Goal: Transaction & Acquisition: Purchase product/service

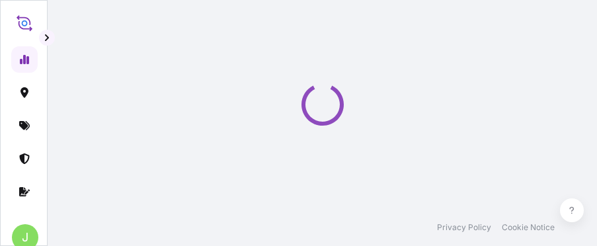
select select "2025"
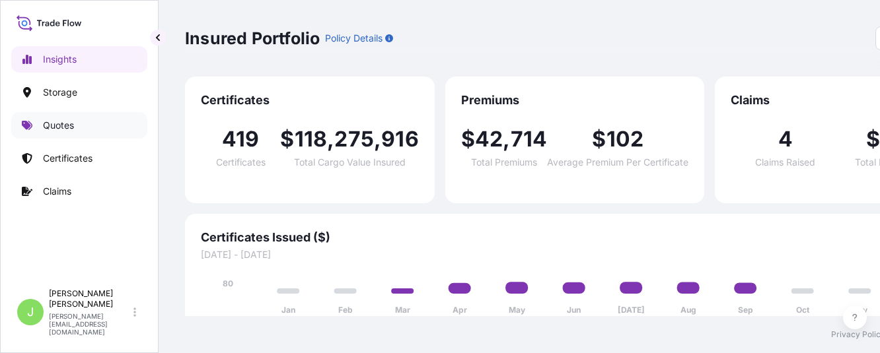
click at [105, 126] on link "Quotes" at bounding box center [79, 125] width 136 height 26
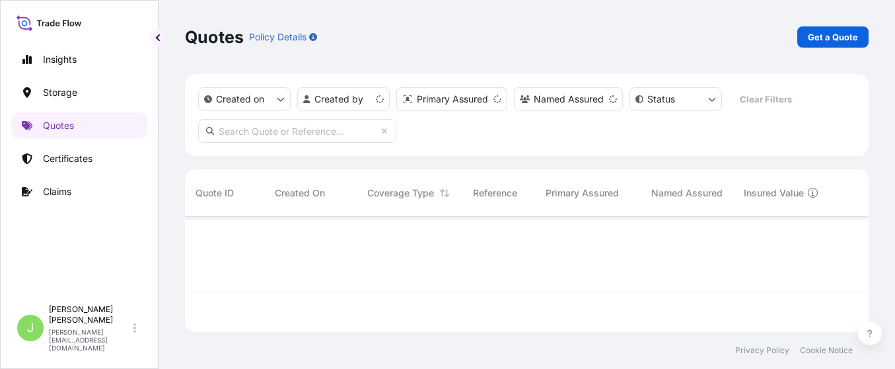
scroll to position [107, 669]
click at [596, 25] on div "Quotes Policy Details Get a Quote" at bounding box center [527, 37] width 684 height 74
click at [596, 29] on link "Get a Quote" at bounding box center [832, 36] width 71 height 21
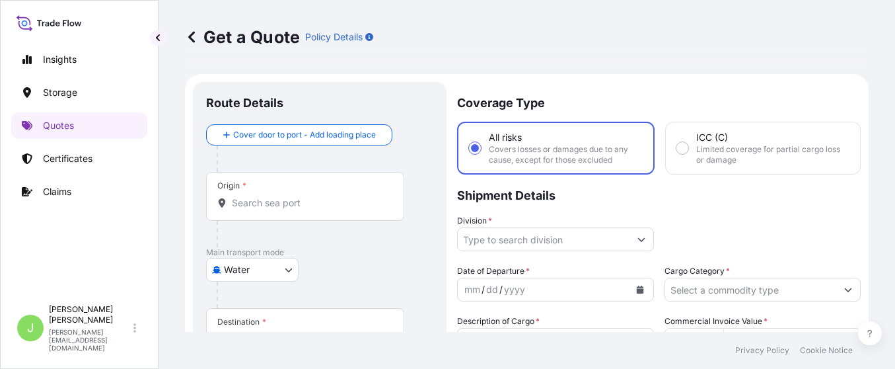
scroll to position [21, 0]
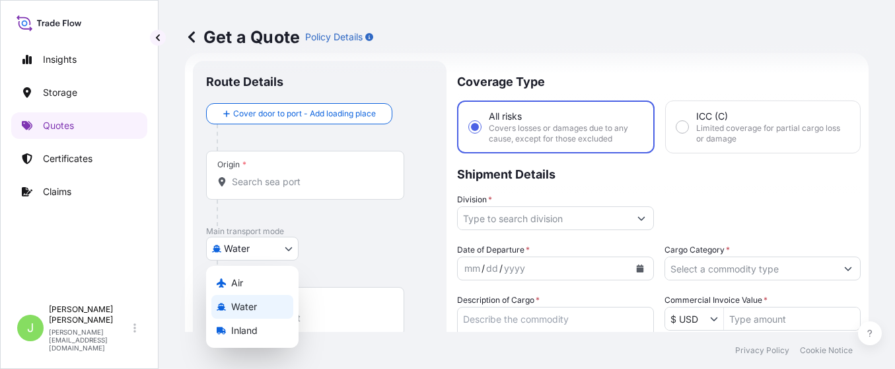
click at [268, 245] on body "Insights Storage Quotes Certificates Claims J [PERSON_NAME] [PERSON_NAME][EMAIL…" at bounding box center [447, 184] width 895 height 369
click at [268, 245] on div "Air" at bounding box center [252, 283] width 82 height 24
select select "Air"
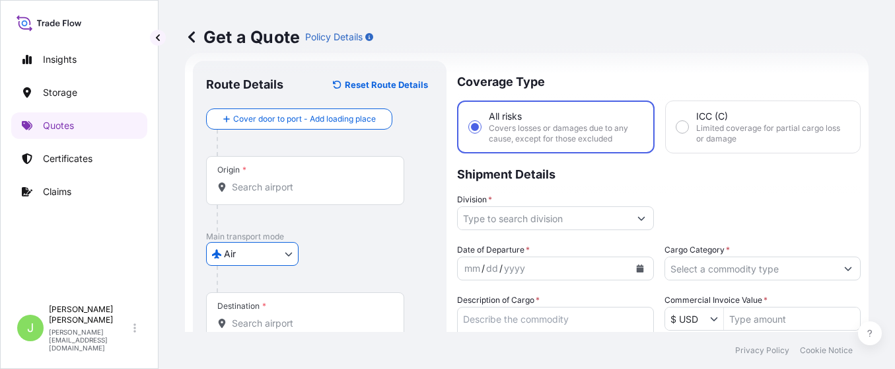
click at [365, 231] on p "Main transport mode" at bounding box center [319, 236] width 227 height 11
click at [256, 188] on input "Origin *" at bounding box center [310, 186] width 156 height 13
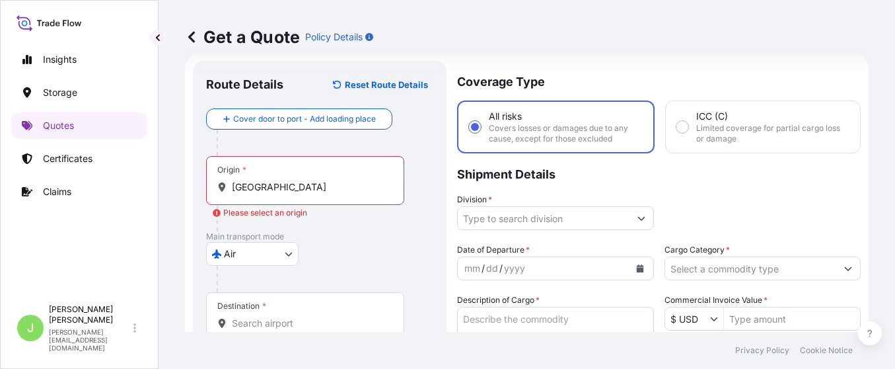
click at [348, 195] on div "Origin * [GEOGRAPHIC_DATA]" at bounding box center [305, 180] width 198 height 49
click at [348, 194] on input "[GEOGRAPHIC_DATA]" at bounding box center [310, 186] width 156 height 13
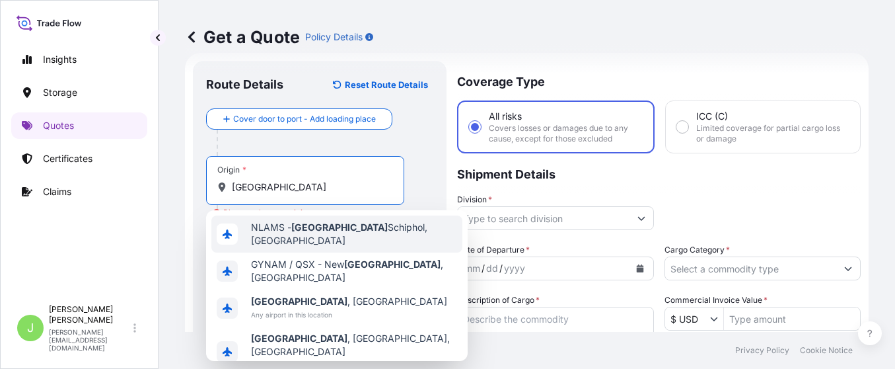
click at [361, 223] on div "NLAMS - [GEOGRAPHIC_DATA], [GEOGRAPHIC_DATA]" at bounding box center [336, 233] width 251 height 37
type input "NLAMS - [GEOGRAPHIC_DATA], [GEOGRAPHIC_DATA]"
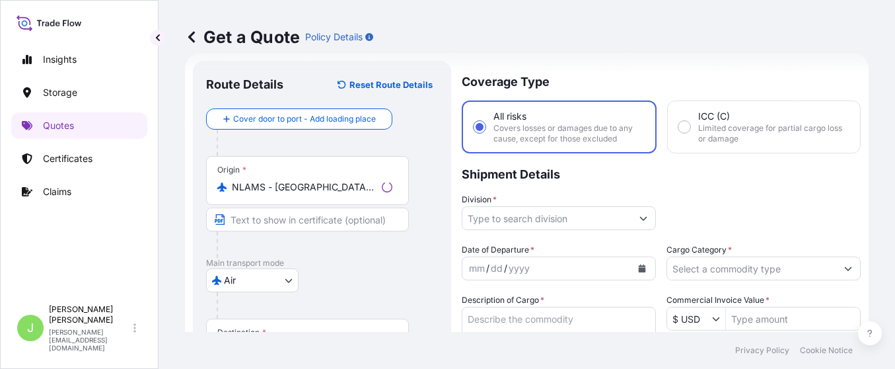
click at [425, 245] on div "Air Air Water Inland" at bounding box center [322, 280] width 232 height 24
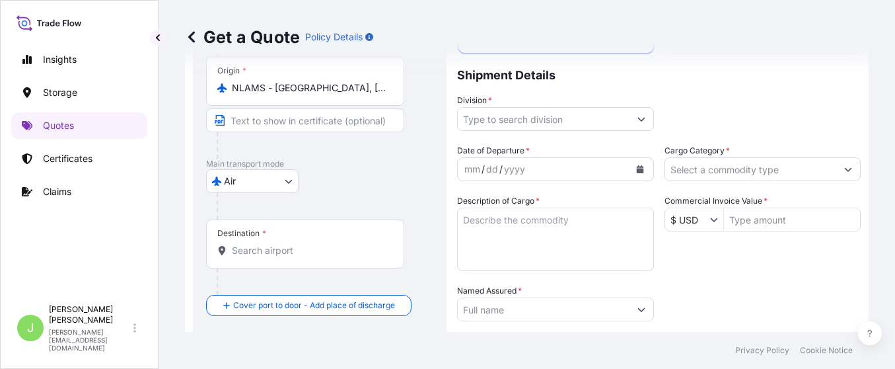
click at [301, 245] on input "Destination *" at bounding box center [310, 250] width 156 height 13
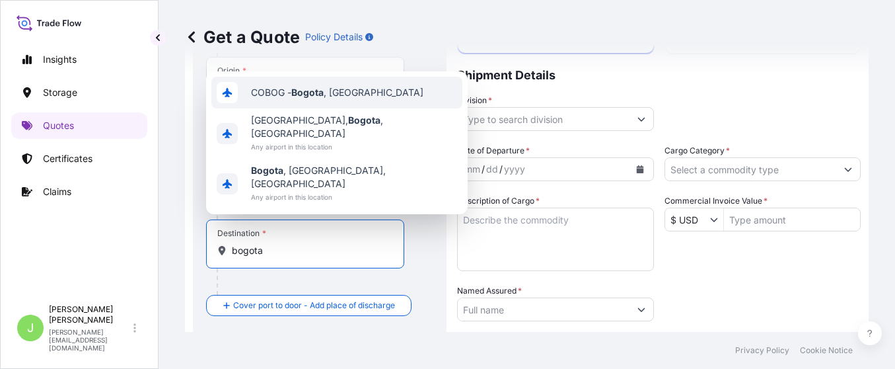
click at [337, 99] on span "COBOG - [GEOGRAPHIC_DATA] , [GEOGRAPHIC_DATA]" at bounding box center [337, 92] width 172 height 13
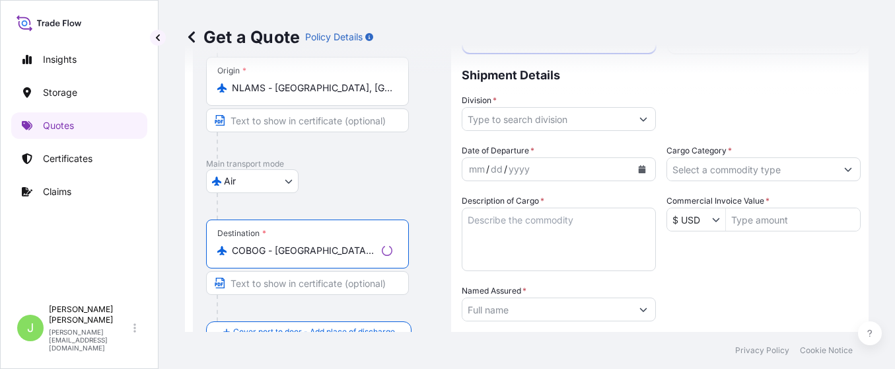
type input "COBOG - [GEOGRAPHIC_DATA], [GEOGRAPHIC_DATA]"
click at [422, 196] on div at bounding box center [327, 206] width 221 height 26
click at [494, 117] on input "Division *" at bounding box center [544, 119] width 172 height 24
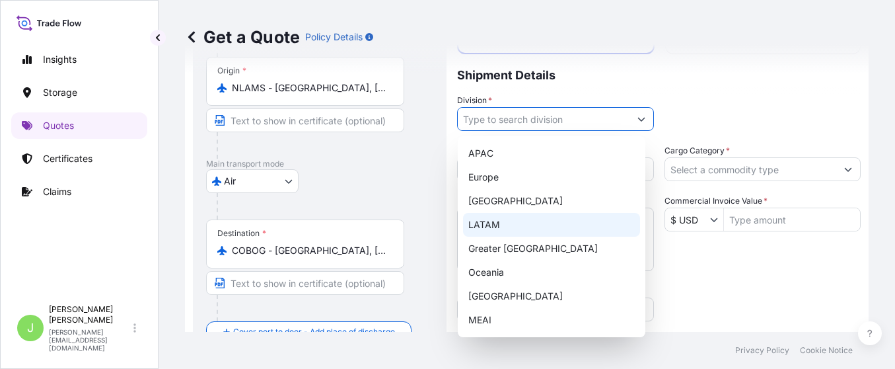
click at [490, 220] on div "LATAM" at bounding box center [551, 225] width 177 height 24
type input "LATAM"
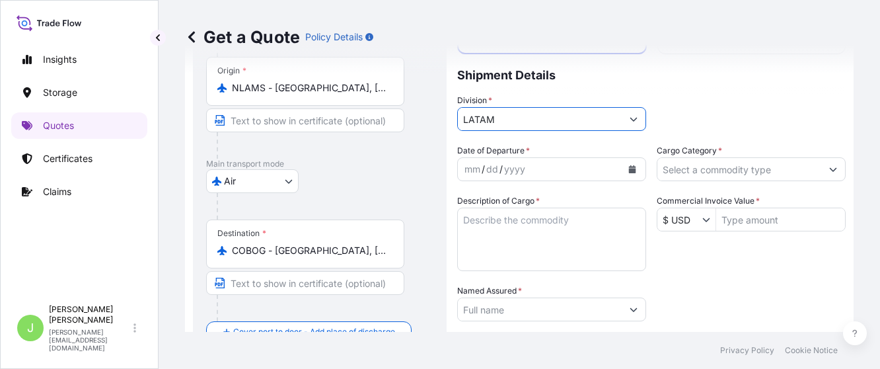
click at [596, 166] on div "Cargo Category *" at bounding box center [751, 162] width 189 height 37
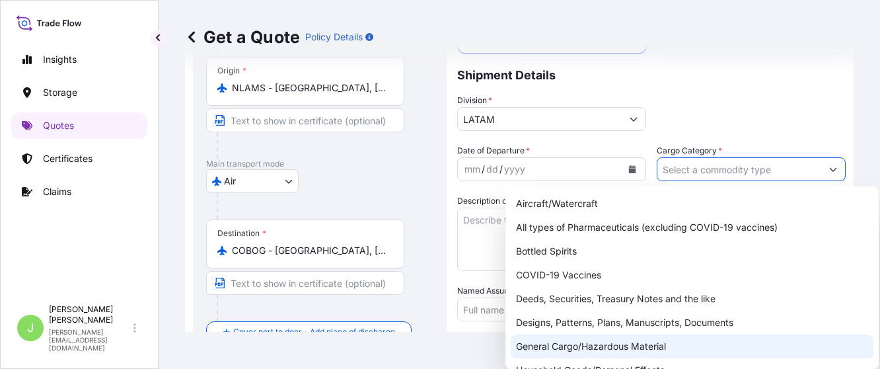
click at [585, 245] on div "General Cargo/Hazardous Material" at bounding box center [692, 346] width 363 height 24
type input "General Cargo/Hazardous Material"
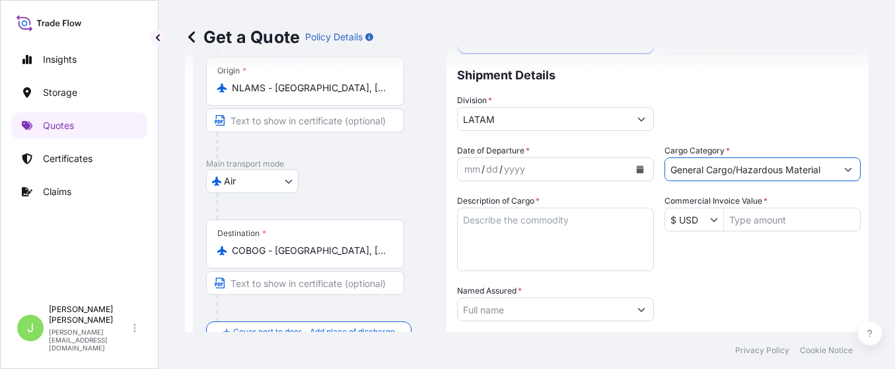
click at [596, 67] on div "Get a Quote Policy Details" at bounding box center [527, 37] width 684 height 74
click at [596, 170] on icon "Calendar" at bounding box center [639, 169] width 7 height 8
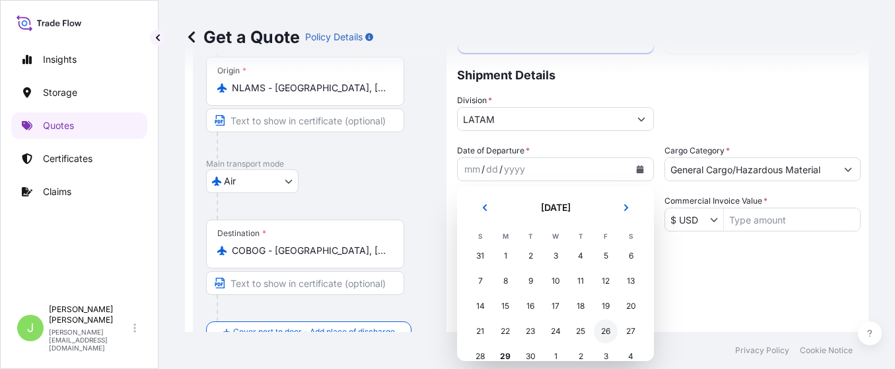
click at [596, 245] on div "26" at bounding box center [606, 331] width 24 height 24
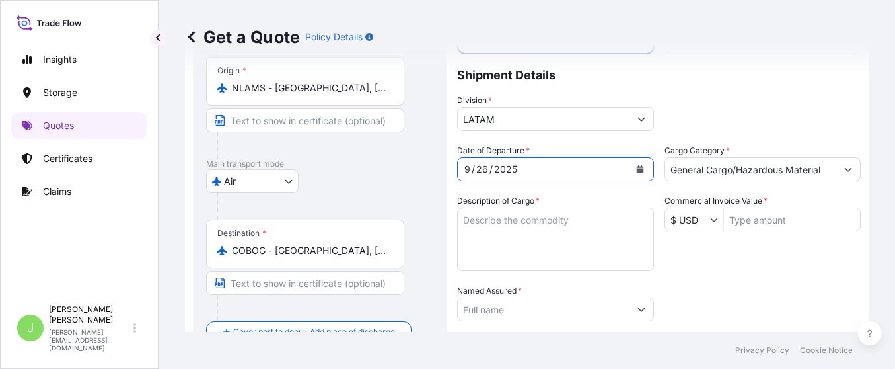
drag, startPoint x: 721, startPoint y: 285, endPoint x: 709, endPoint y: 283, distance: 12.1
click at [596, 245] on div "Packing Category Type to search a container mode Please select a primary mode o…" at bounding box center [763, 302] width 197 height 37
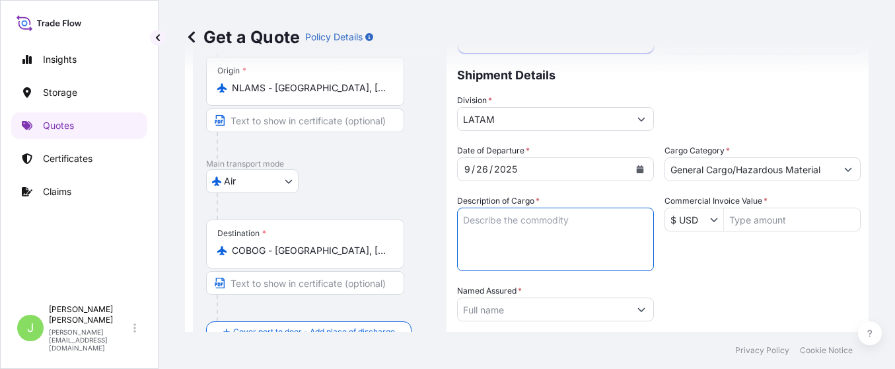
click at [542, 229] on textarea "Description of Cargo *" at bounding box center [555, 238] width 197 height 63
click at [538, 233] on textarea "Description of Cargo *" at bounding box center [555, 238] width 197 height 63
paste textarea "CARGA DE ORIGEN [GEOGRAPHIC_DATA] // AEREO** PROVEEEDOR CULLIGAN // 1 PALLET PE…"
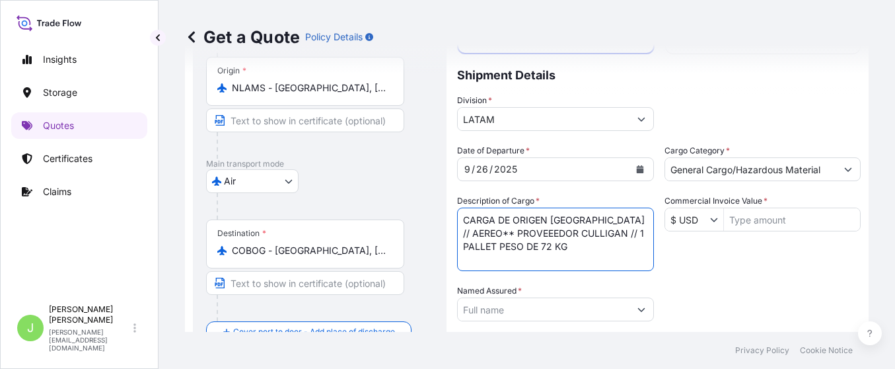
type textarea "CARGA DE ORIGEN [GEOGRAPHIC_DATA] // AEREO** PROVEEEDOR CULLIGAN // 1 PALLET PE…"
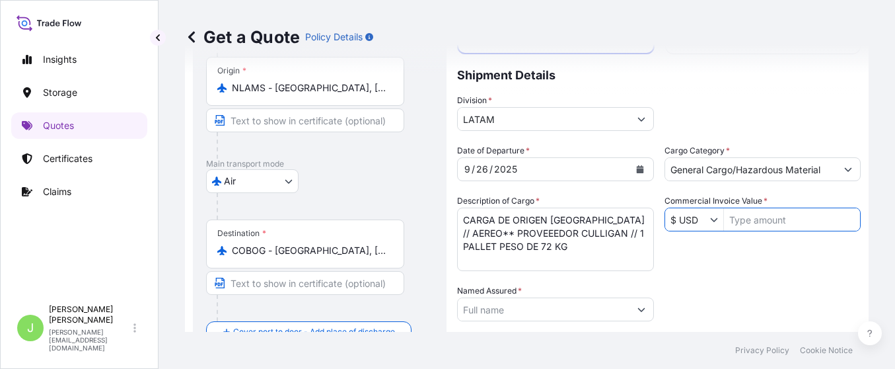
click at [596, 215] on input "Commercial Invoice Value *" at bounding box center [792, 219] width 137 height 24
type input "5,725.34"
click at [596, 245] on div "Packing Category Type to search a container mode Please select a primary mode o…" at bounding box center [763, 302] width 197 height 37
click at [554, 245] on input "Named Assured *" at bounding box center [544, 309] width 172 height 24
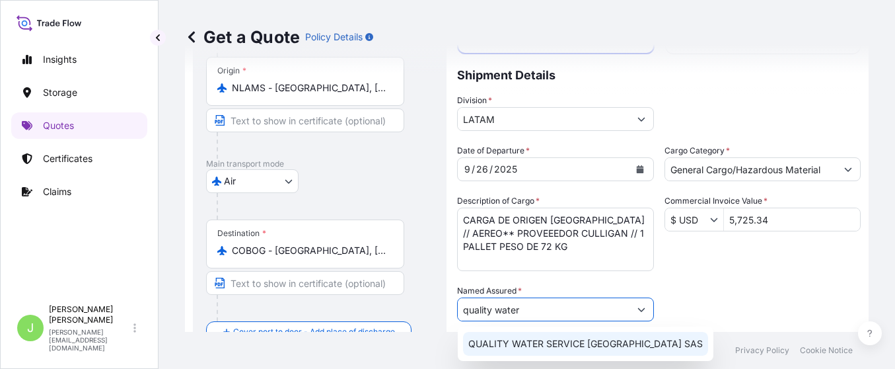
click at [570, 245] on span "QUALITY WATER SERVICE [GEOGRAPHIC_DATA] SAS" at bounding box center [585, 343] width 235 height 13
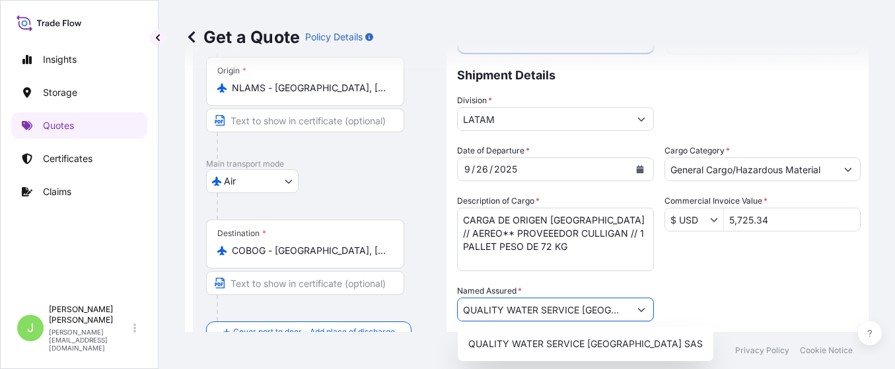
type input "QUALITY WATER SERVICE [GEOGRAPHIC_DATA] SAS"
click at [596, 245] on div "Date of Departure * [DATE] Cargo Category * General Cargo/Hazardous Material De…" at bounding box center [659, 308] width 404 height 328
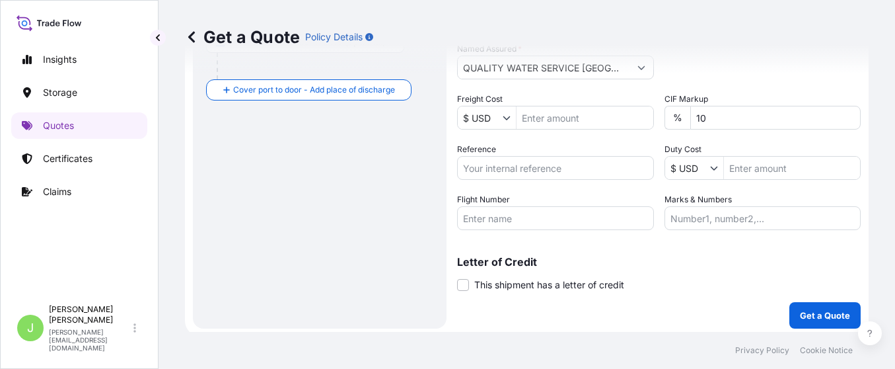
scroll to position [367, 0]
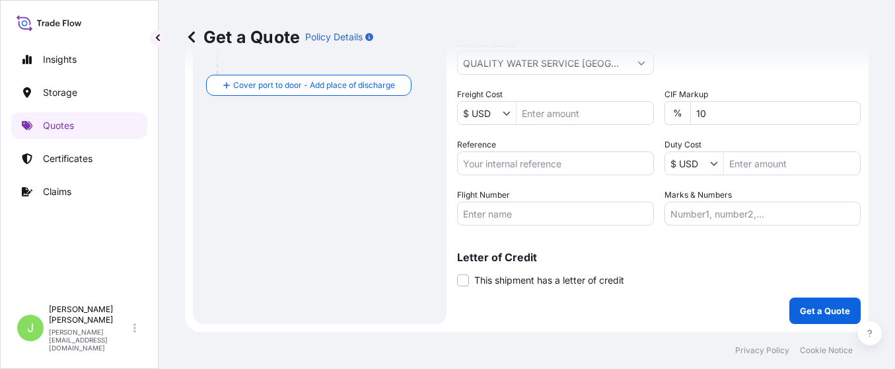
click at [581, 119] on input "Freight Cost" at bounding box center [585, 113] width 137 height 24
type input "2.2"
drag, startPoint x: 564, startPoint y: 166, endPoint x: 67, endPoint y: 186, distance: 496.6
click at [561, 166] on input "Reference" at bounding box center [555, 163] width 197 height 24
paste input "CO4071155642"
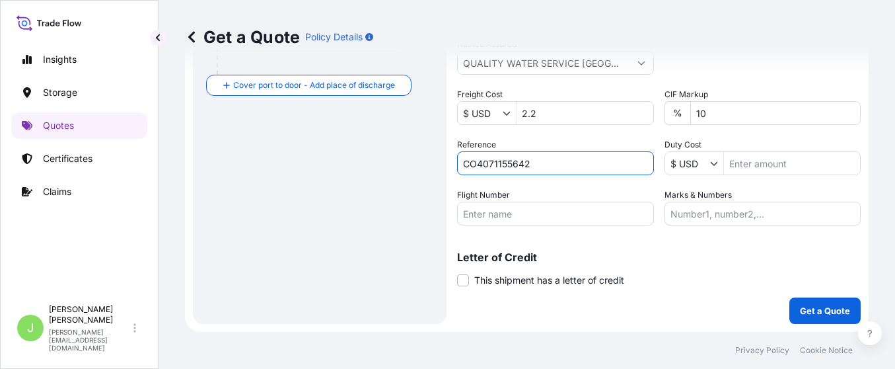
type input "CO4071155642"
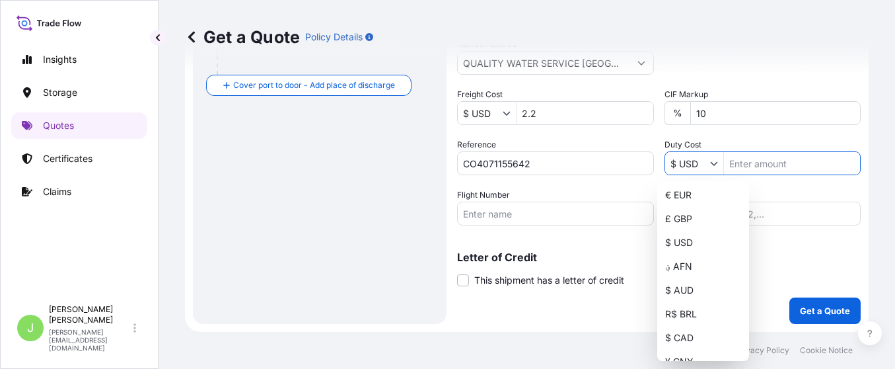
click at [488, 202] on input "Flight Number" at bounding box center [555, 214] width 197 height 24
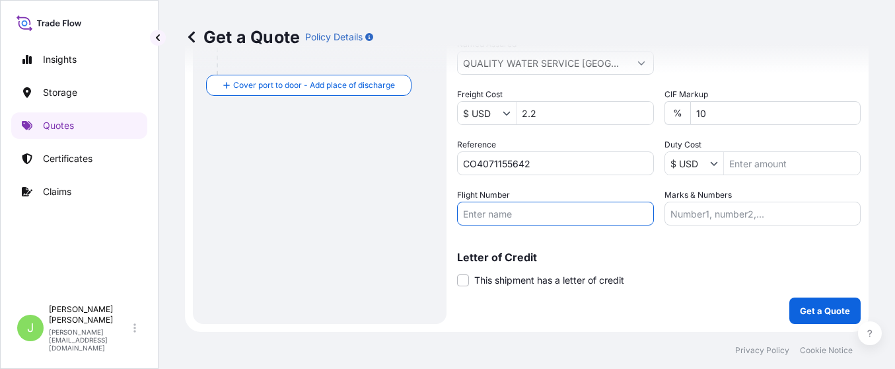
click at [512, 218] on input "Flight Number" at bounding box center [555, 214] width 197 height 24
paste input "AEROLINEA IBERIA IBE151"
drag, startPoint x: 547, startPoint y: 210, endPoint x: 864, endPoint y: 137, distance: 325.5
click at [549, 211] on input "AEROLINEA IBERIA IBE151" at bounding box center [555, 214] width 197 height 24
type input "AEROLINEA IBERIA // IBE151"
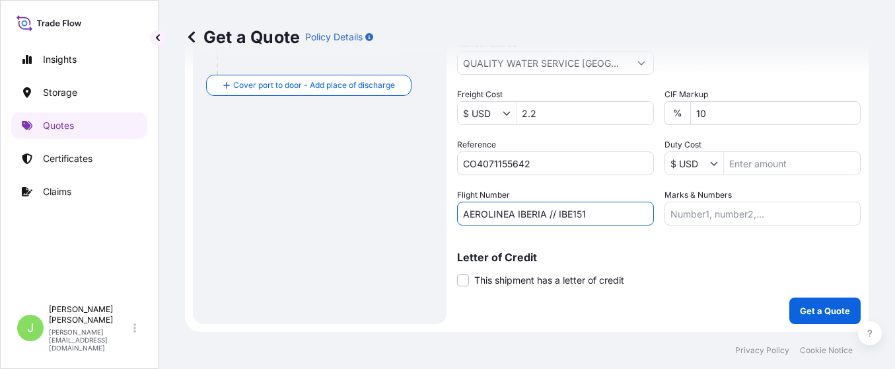
click at [348, 227] on div "Route Details Reset Route Details Cover door to port - Add loading place Place …" at bounding box center [319, 19] width 227 height 582
drag, startPoint x: 720, startPoint y: 215, endPoint x: 659, endPoint y: 216, distance: 60.1
click at [596, 215] on input "Marks & Numbers" at bounding box center [763, 214] width 197 height 24
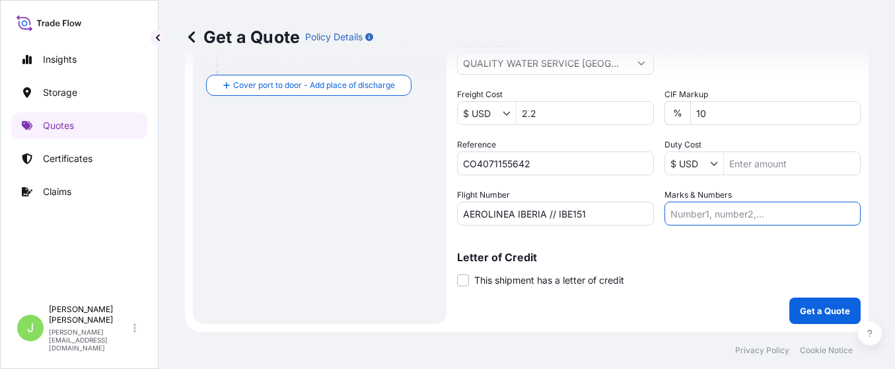
click at [596, 213] on input "Marks & Numbers" at bounding box center [763, 214] width 197 height 24
paste input "MAWB 125-17563486 - HAWB 1375961681"
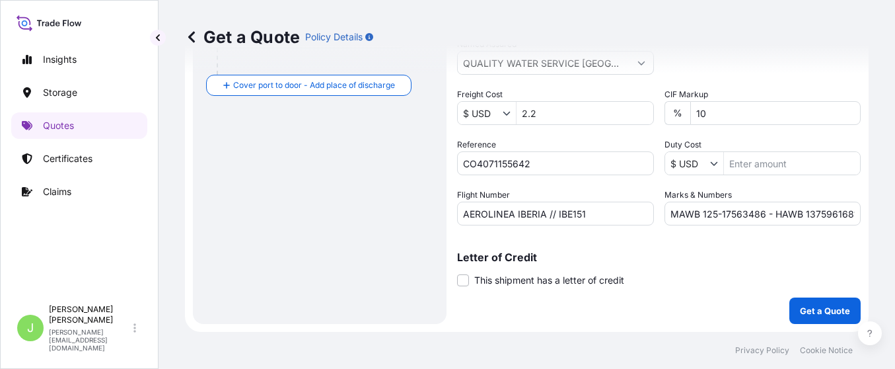
click at [596, 216] on input "MAWB 125-17563486 - HAWB 1375961681" at bounding box center [763, 214] width 197 height 24
type input "MAWB 125-17563486 - HAWB 1375961681 // VENTA DEL SEGURO: 0.28%"
click at [353, 245] on div "Route Details Reset Route Details Cover door to port - Add loading place Place …" at bounding box center [319, 19] width 227 height 582
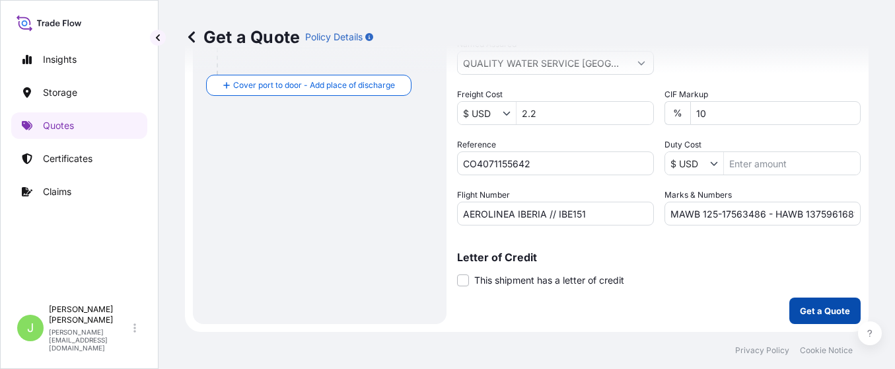
click at [596, 245] on button "Get a Quote" at bounding box center [825, 310] width 71 height 26
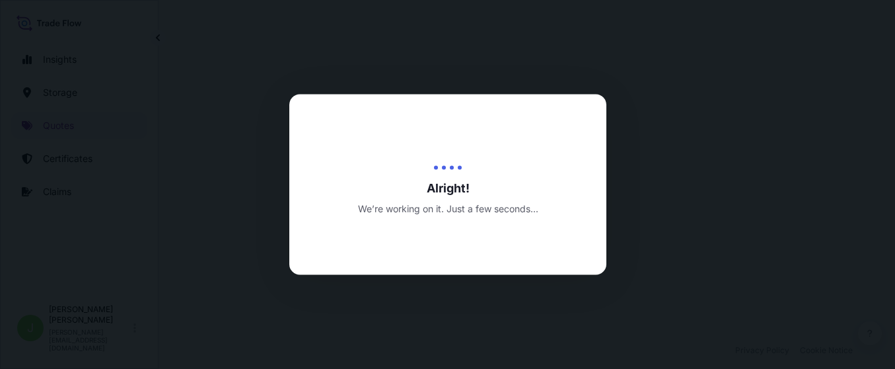
select select "Air"
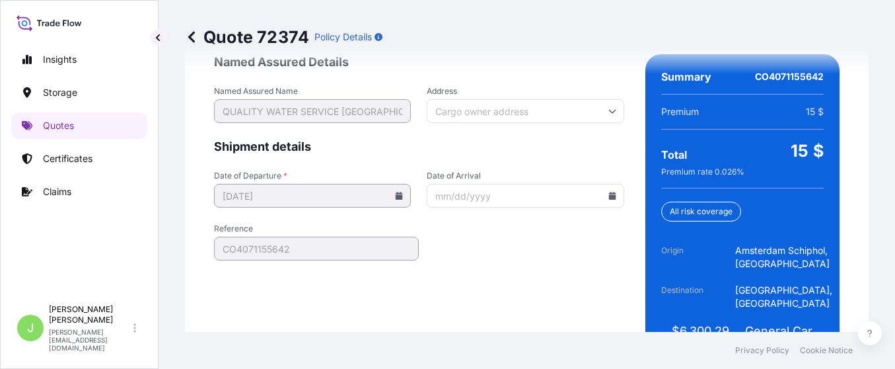
scroll to position [2228, 0]
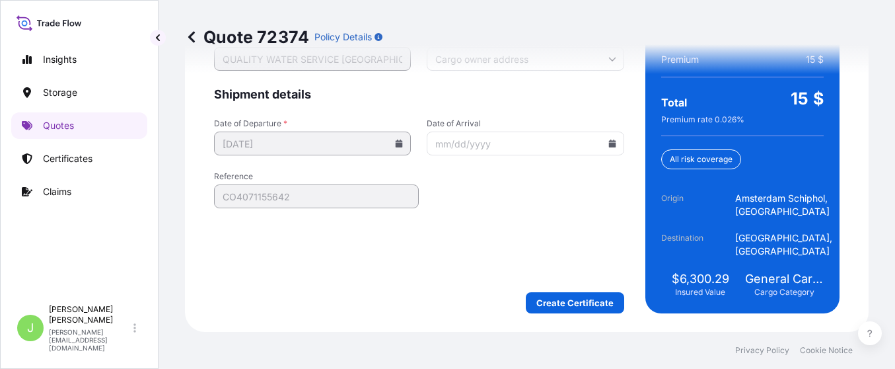
click at [555, 245] on div "We just need a few more details before we issue the certificate Named Assured D…" at bounding box center [527, 131] width 684 height 401
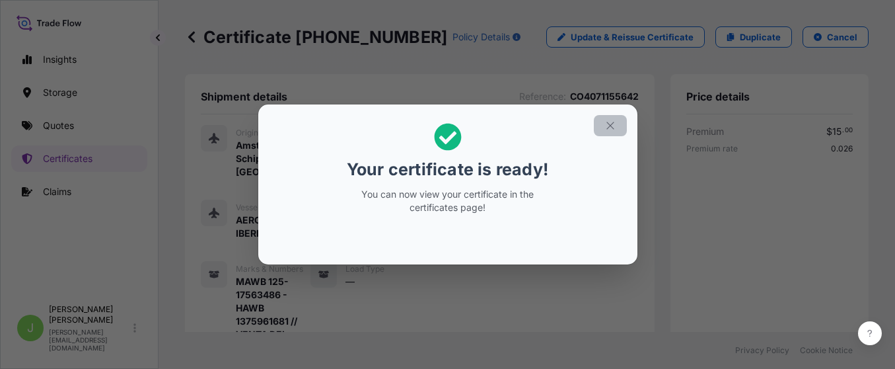
click at [596, 122] on icon "button" at bounding box center [611, 126] width 12 height 12
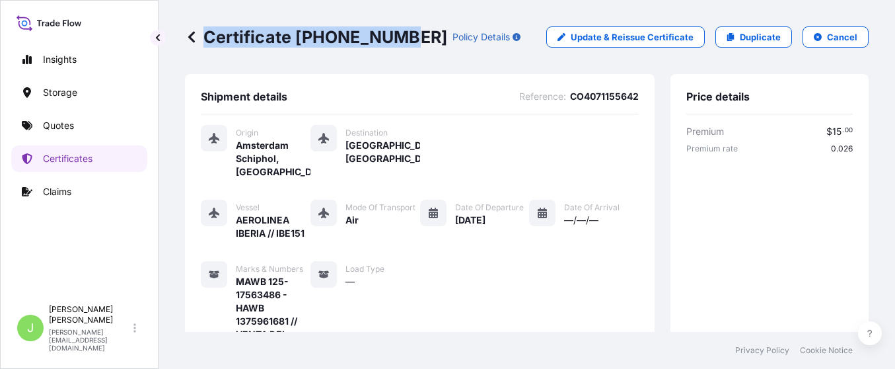
drag, startPoint x: 207, startPoint y: 33, endPoint x: 402, endPoint y: 50, distance: 195.6
click at [396, 46] on div "Certificate [PHONE_NUMBER] Policy Details" at bounding box center [353, 36] width 336 height 21
drag, startPoint x: 207, startPoint y: 34, endPoint x: 394, endPoint y: 43, distance: 186.5
click at [394, 43] on p "Certificate [PHONE_NUMBER]" at bounding box center [316, 36] width 262 height 21
copy p "Certificate [PHONE_NUMBER]"
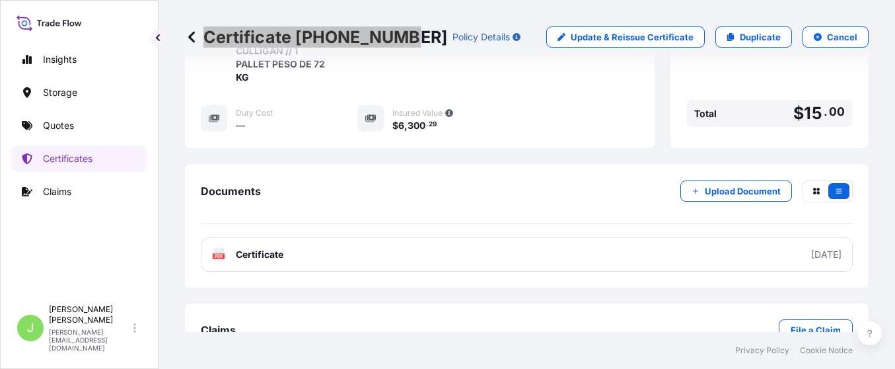
scroll to position [581, 0]
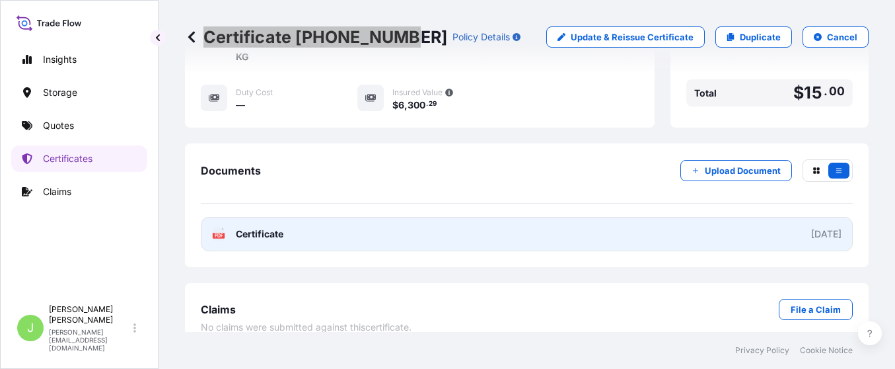
click at [309, 217] on link "PDF Certificate [DATE]" at bounding box center [527, 234] width 652 height 34
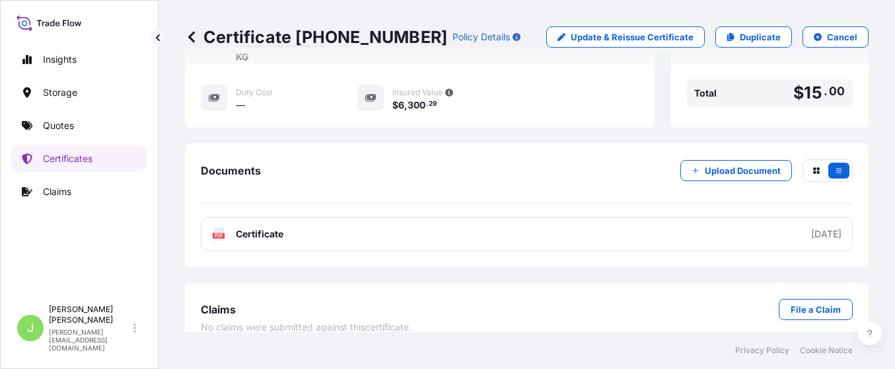
click at [301, 159] on div "Documents Upload Document" at bounding box center [527, 181] width 652 height 44
click at [55, 129] on p "Quotes" at bounding box center [58, 125] width 31 height 13
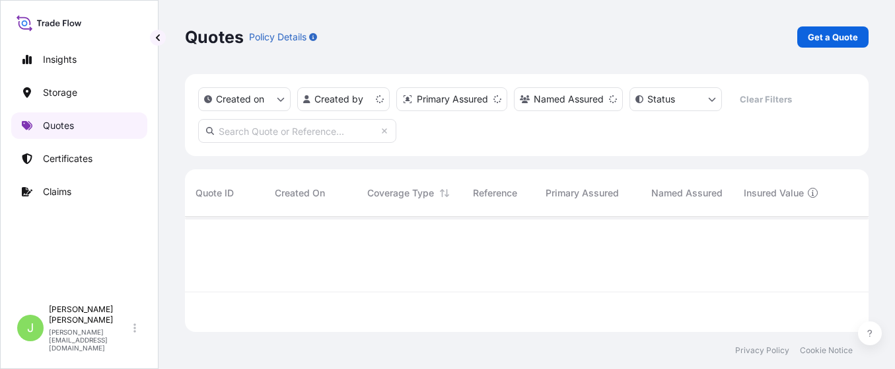
scroll to position [107, 669]
click at [596, 41] on p "Get a Quote" at bounding box center [833, 36] width 50 height 13
select select "Water"
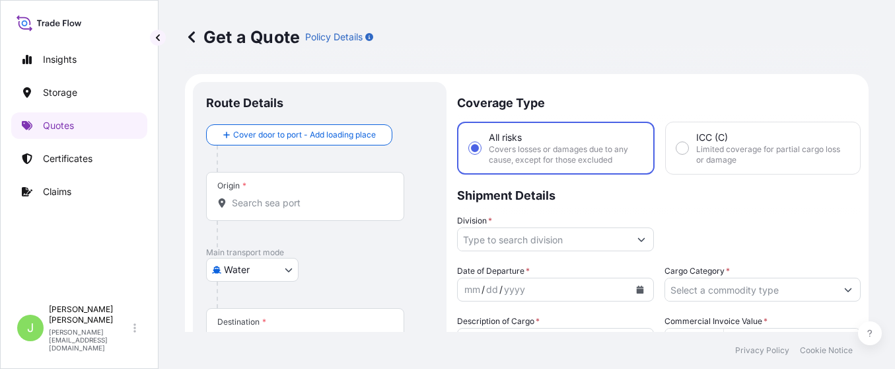
scroll to position [21, 0]
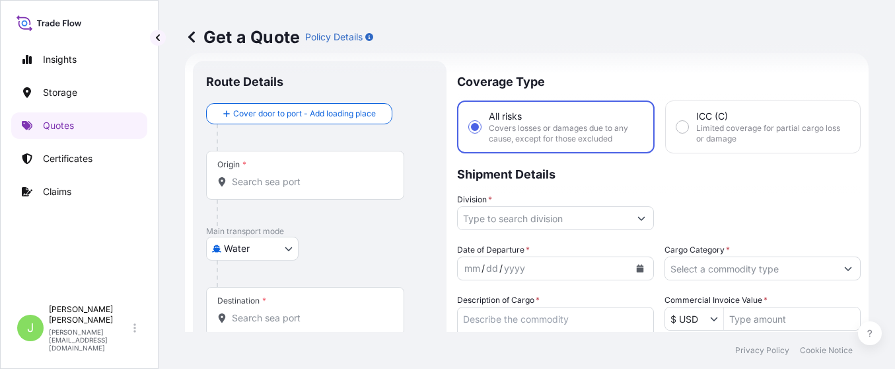
click at [355, 235] on p "Main transport mode" at bounding box center [319, 231] width 227 height 11
click at [264, 245] on body "Insights Storage Quotes Certificates Claims J [PERSON_NAME] [PERSON_NAME][EMAIL…" at bounding box center [447, 184] width 895 height 369
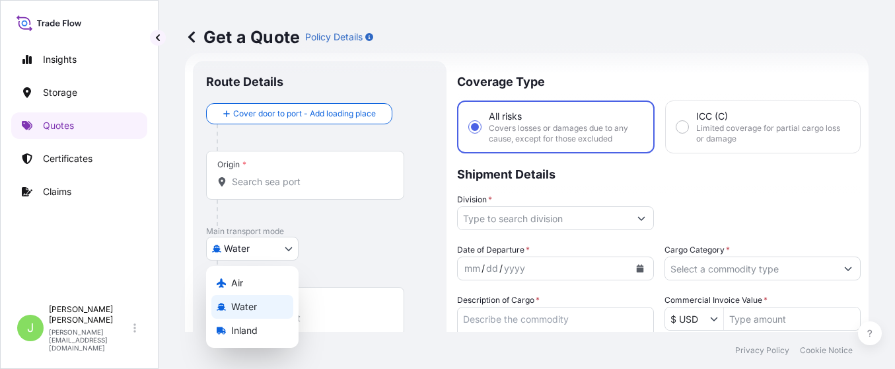
click at [258, 245] on div "Water" at bounding box center [252, 307] width 82 height 24
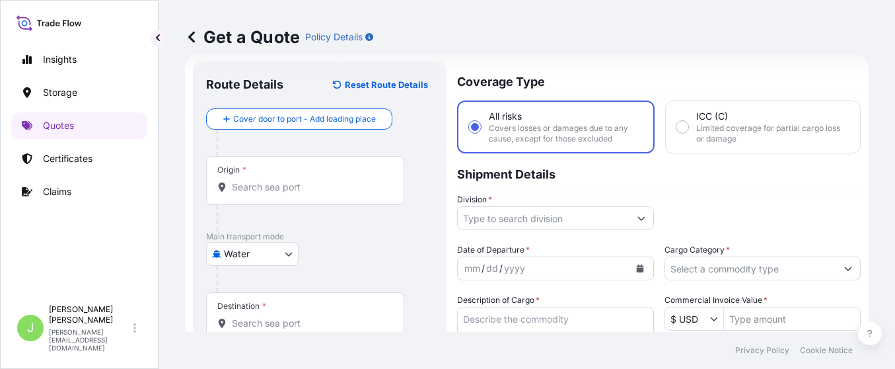
click at [353, 245] on div "Water Air Water Inland" at bounding box center [319, 254] width 227 height 24
click at [309, 192] on input "Origin *" at bounding box center [310, 186] width 156 height 13
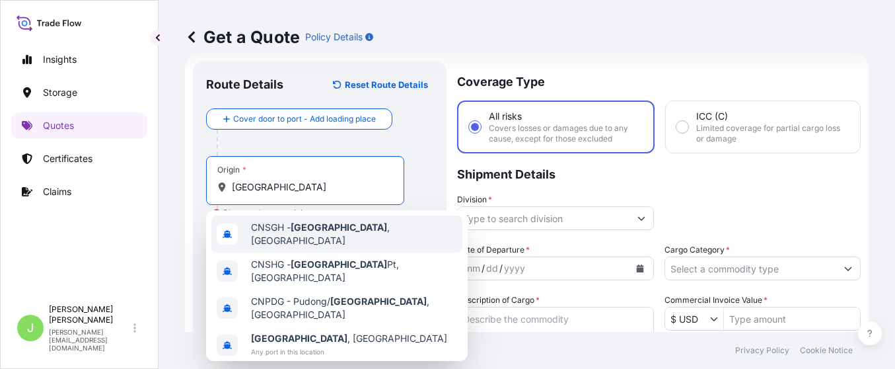
click at [281, 235] on span "CNSGH - [GEOGRAPHIC_DATA] , [GEOGRAPHIC_DATA]" at bounding box center [354, 234] width 206 height 26
type input "CNSGH - [GEOGRAPHIC_DATA], [GEOGRAPHIC_DATA]"
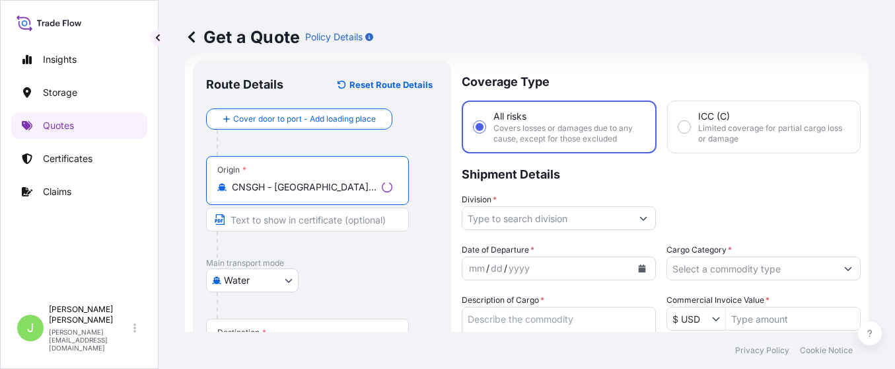
click at [430, 222] on div "Origin * CNSGH - [GEOGRAPHIC_DATA], [GEOGRAPHIC_DATA]" at bounding box center [322, 207] width 232 height 102
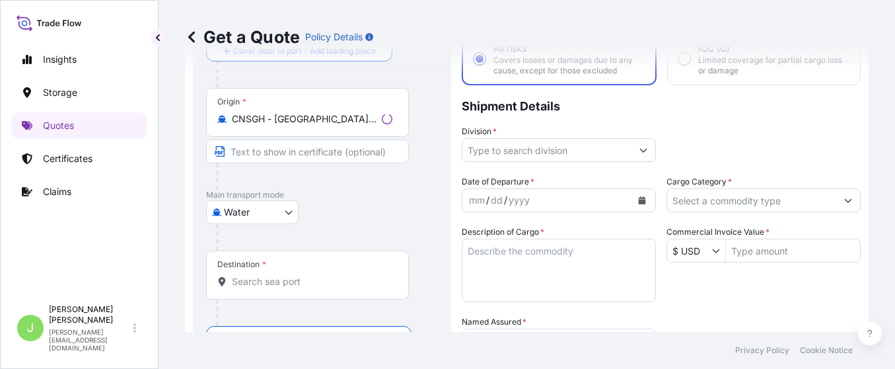
scroll to position [120, 0]
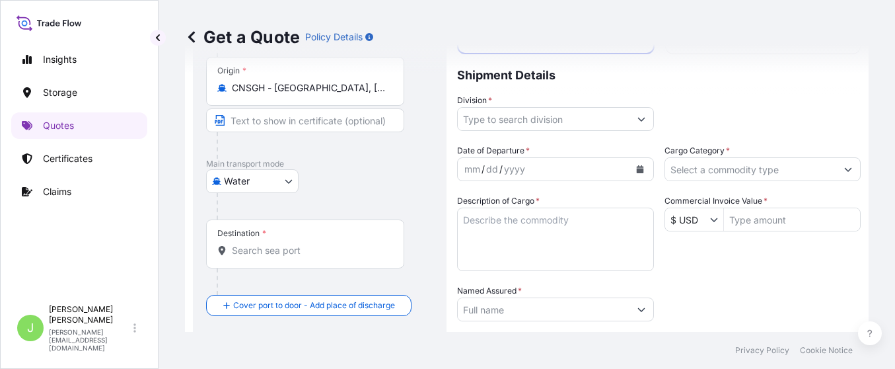
click at [269, 245] on input "Destination *" at bounding box center [310, 250] width 156 height 13
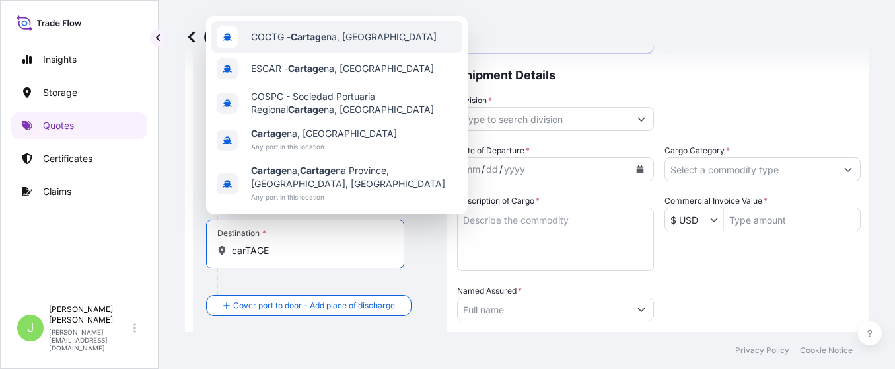
click at [313, 43] on span "COCTG - Cartage na, [GEOGRAPHIC_DATA]" at bounding box center [344, 36] width 186 height 13
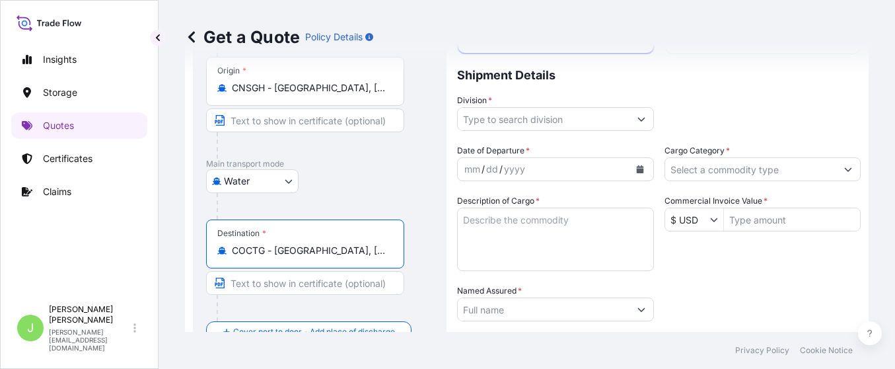
type input "COCTG - [GEOGRAPHIC_DATA], [GEOGRAPHIC_DATA]"
click at [412, 222] on div "Destination * COCTG - [GEOGRAPHIC_DATA], [GEOGRAPHIC_DATA]" at bounding box center [322, 270] width 232 height 102
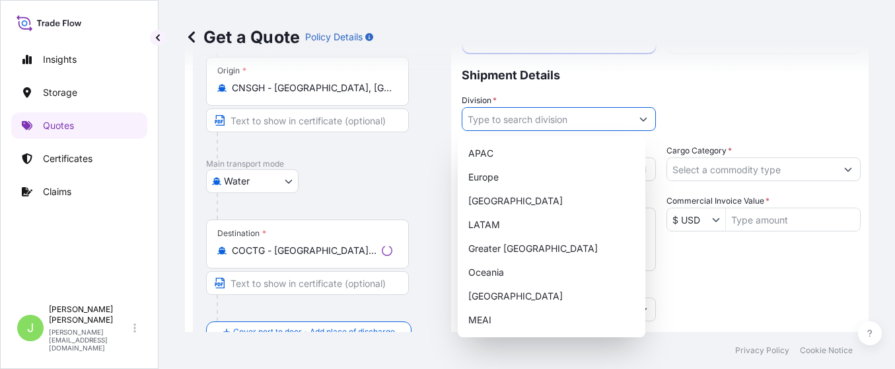
click at [531, 116] on input "Division *" at bounding box center [546, 119] width 169 height 24
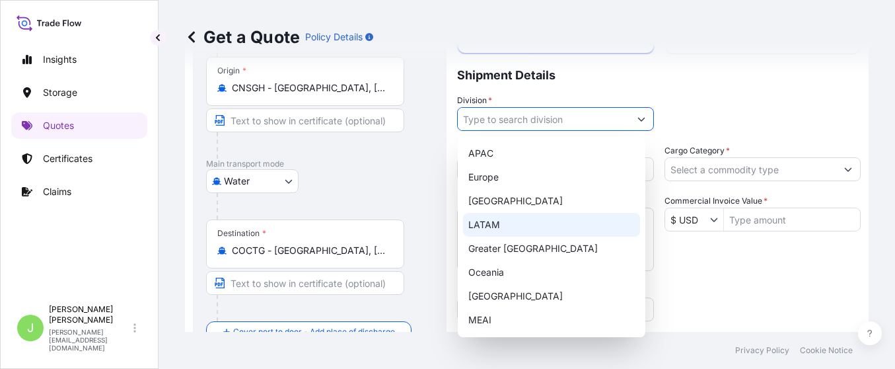
click at [507, 221] on div "LATAM" at bounding box center [551, 225] width 177 height 24
type input "LATAM"
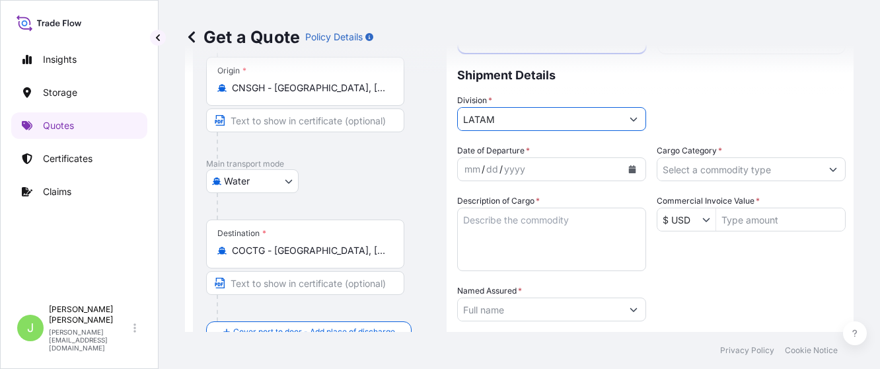
click at [596, 174] on input "Cargo Category *" at bounding box center [739, 169] width 164 height 24
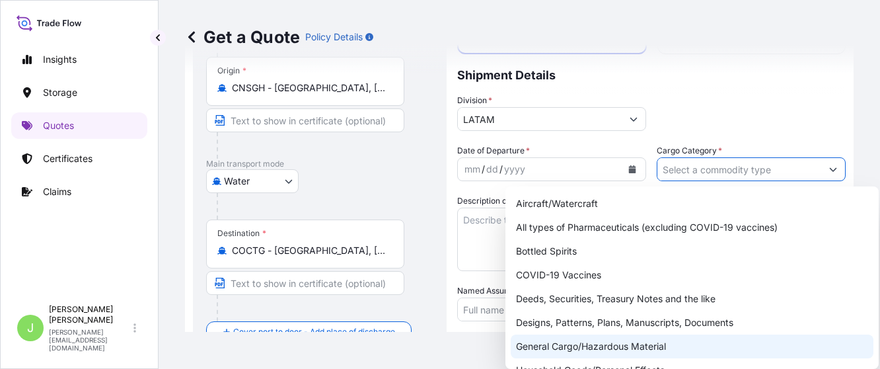
click at [596, 245] on div "General Cargo/Hazardous Material" at bounding box center [692, 346] width 363 height 24
type input "General Cargo/Hazardous Material"
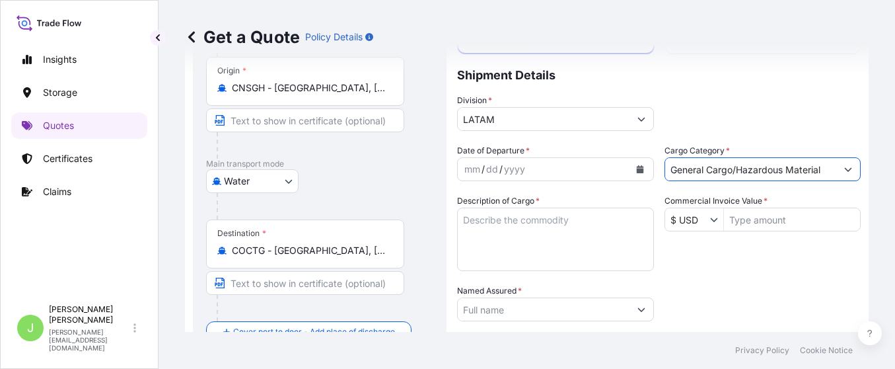
click at [596, 245] on div "Date of Departure * mm / dd / yyyy Cargo Category * General Cargo/Hazardous Mat…" at bounding box center [659, 308] width 404 height 328
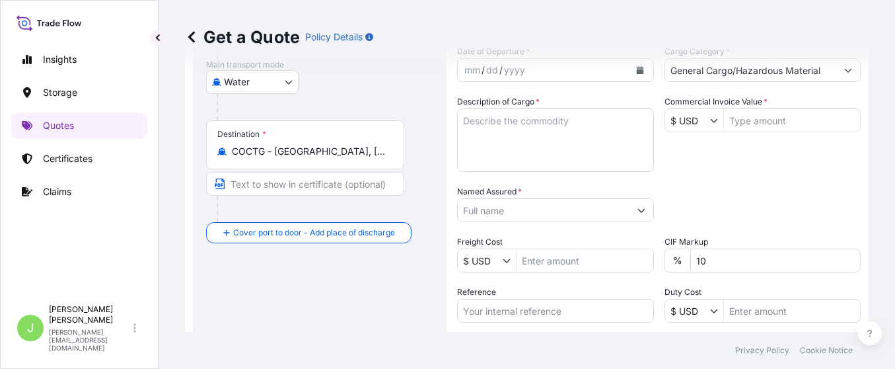
click at [596, 73] on div "Get a Quote Policy Details" at bounding box center [527, 37] width 684 height 74
click at [596, 69] on div "Get a Quote Policy Details" at bounding box center [527, 37] width 684 height 74
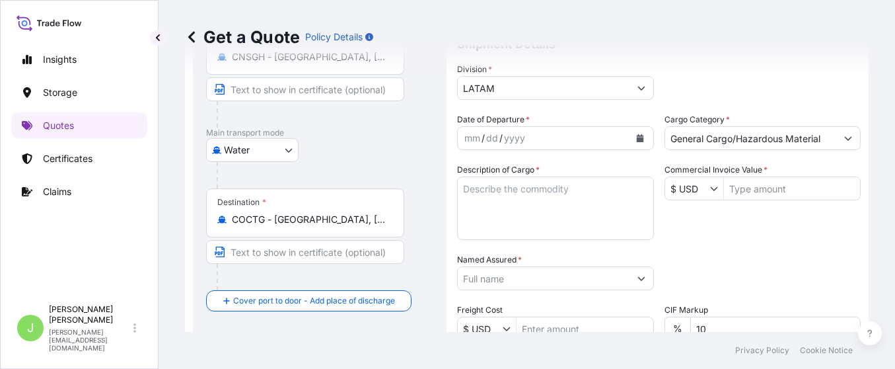
scroll to position [120, 0]
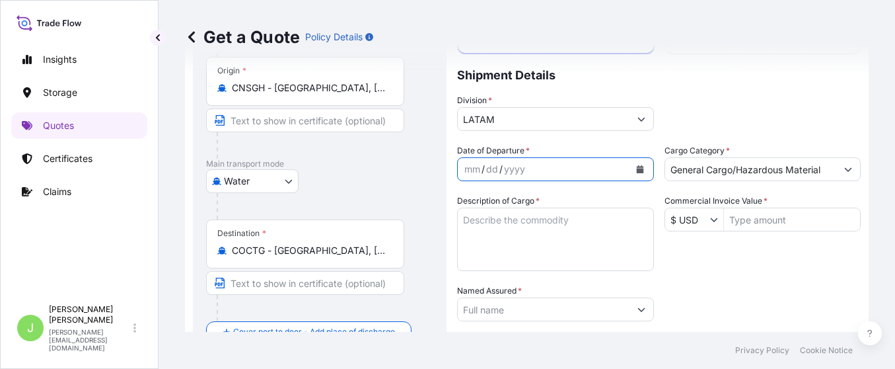
click at [596, 168] on button "Calendar" at bounding box center [640, 169] width 21 height 21
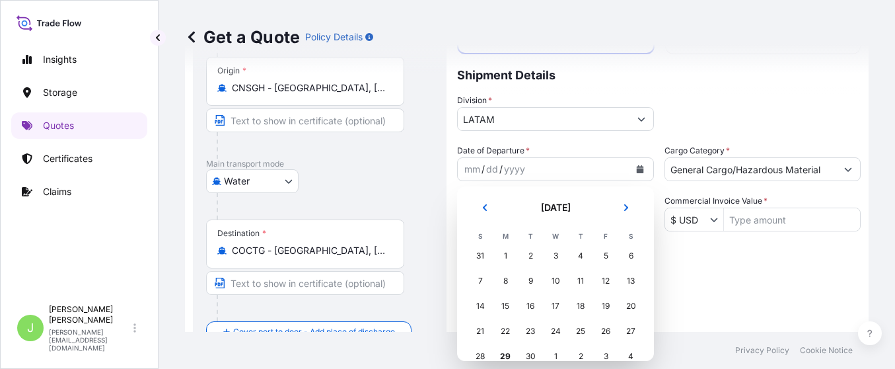
click at [553, 245] on div "1" at bounding box center [556, 356] width 24 height 24
click at [558, 245] on div "1" at bounding box center [556, 356] width 24 height 24
click at [596, 200] on button "Next" at bounding box center [626, 207] width 29 height 21
click at [550, 245] on div "1" at bounding box center [556, 256] width 24 height 24
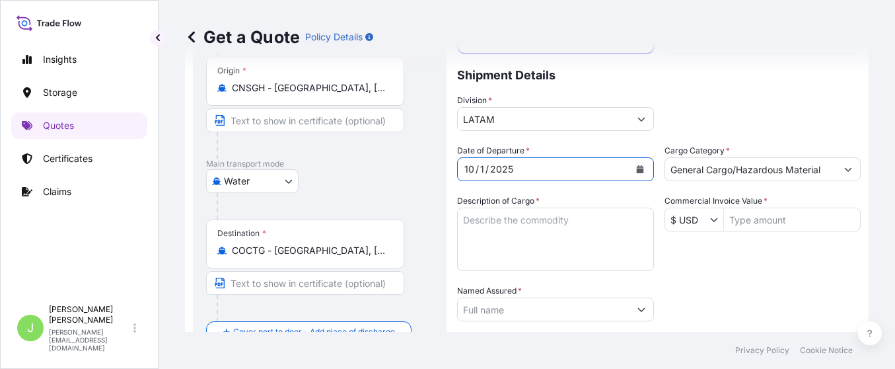
click at [596, 245] on div "Date of Departure * [DATE] Cargo Category * General Cargo/Hazardous Material De…" at bounding box center [659, 308] width 404 height 328
click at [550, 238] on textarea "Description of Cargo *" at bounding box center [555, 238] width 197 height 63
click at [527, 230] on textarea "Description of Cargo *" at bounding box center [555, 238] width 197 height 63
paste textarea "DESICCANT"
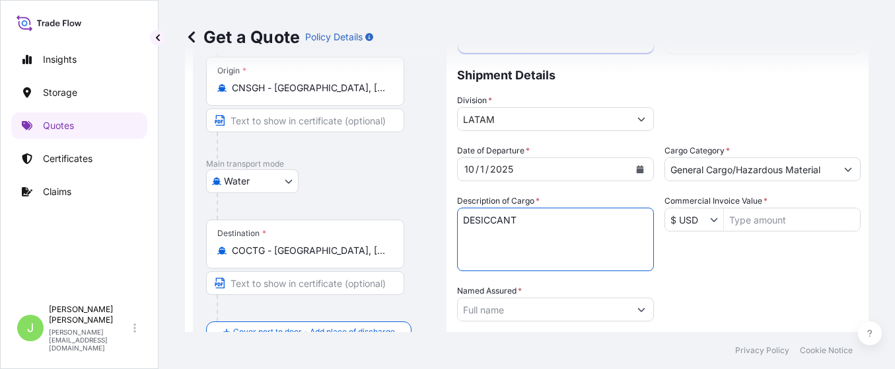
type textarea "DESICCANT"
click at [596, 245] on div "Date of Departure * [DATE] Cargo Category * General Cargo/Hazardous Material De…" at bounding box center [659, 308] width 404 height 328
click at [596, 221] on input "Commercial Invoice Value *" at bounding box center [792, 219] width 137 height 24
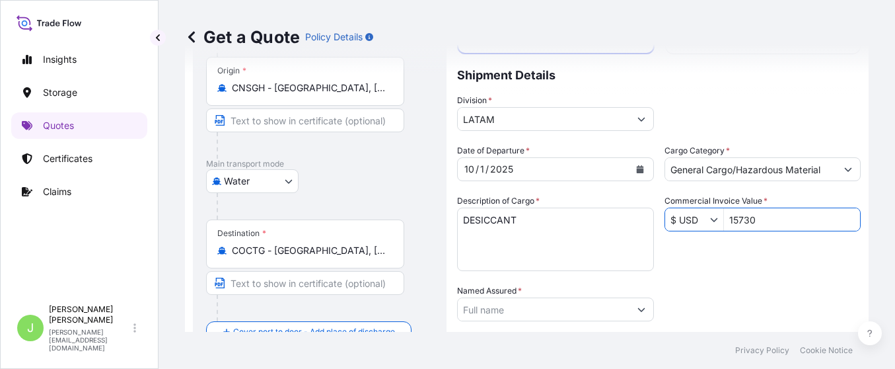
type input "15,730"
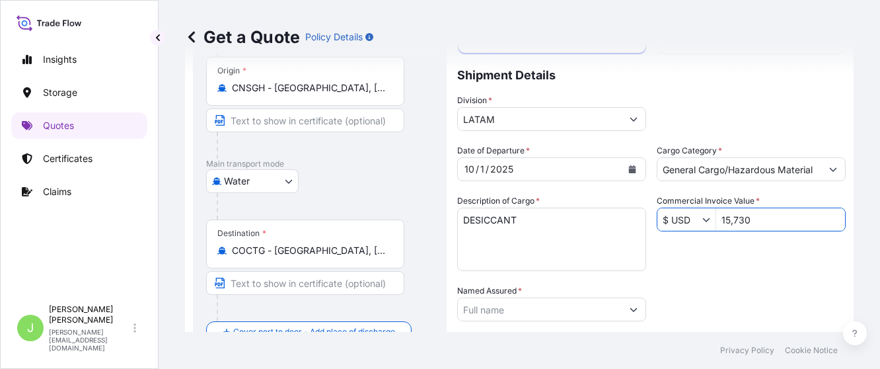
click at [468, 245] on div "Named Assured *" at bounding box center [551, 302] width 189 height 37
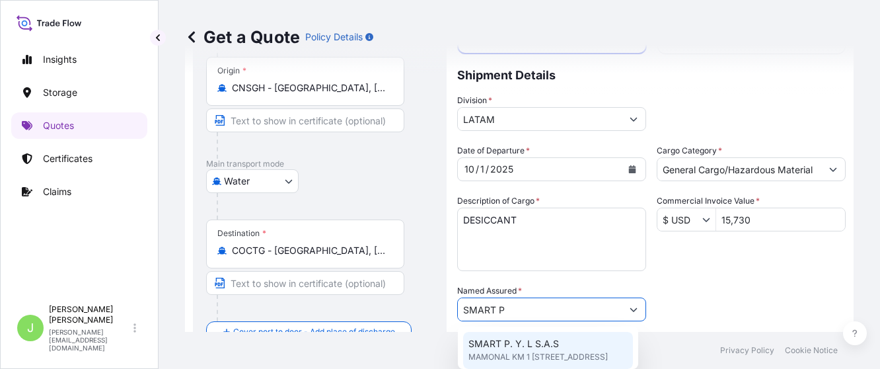
click at [523, 245] on span "SMART P. Y. L S.A.S" at bounding box center [513, 343] width 91 height 13
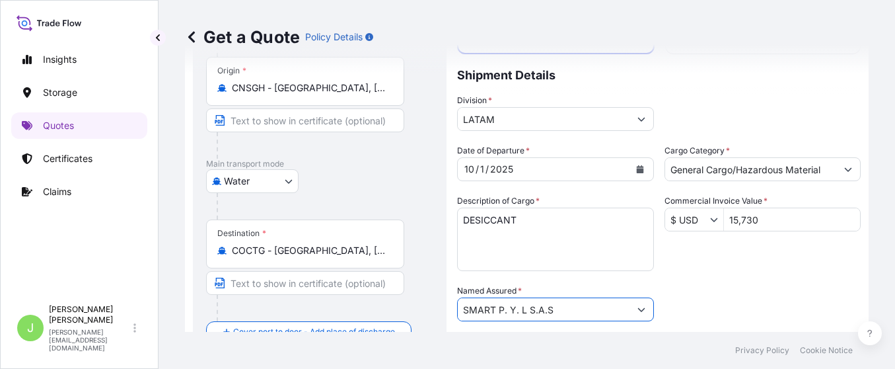
scroll to position [219, 0]
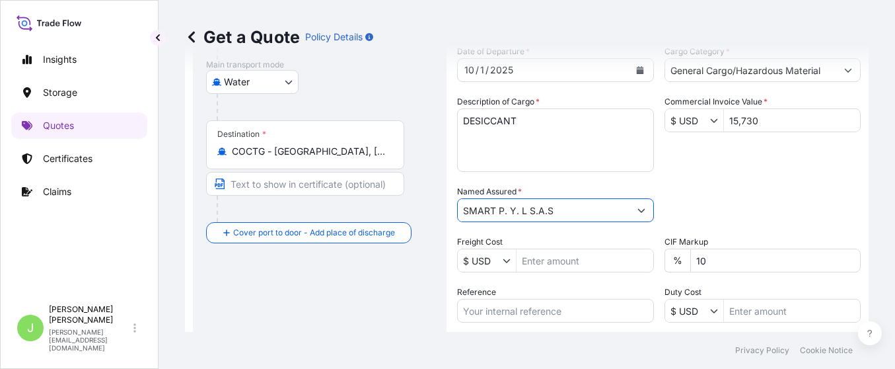
type input "SMART P. Y. L S.A.S"
click at [596, 180] on div "Date of Departure * [DATE] Cargo Category * General Cargo/Hazardous Material De…" at bounding box center [659, 209] width 404 height 328
click at [586, 245] on input "Freight Cost" at bounding box center [585, 260] width 137 height 24
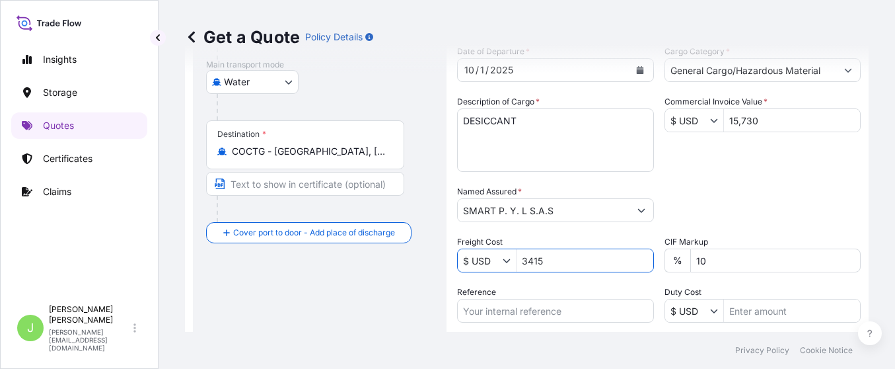
type input "3,415"
click at [497, 245] on input "Reference" at bounding box center [555, 311] width 197 height 24
click at [579, 245] on input "Reference" at bounding box center [555, 311] width 197 height 24
paste input "CO4011155046"
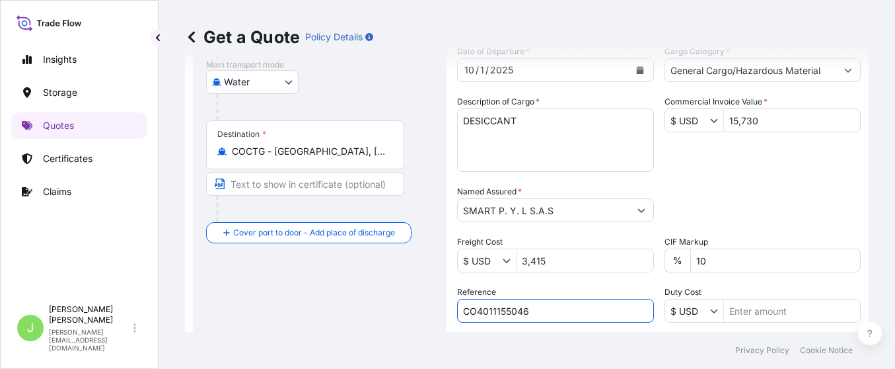
type input "CO4011155046"
click at [284, 245] on div "Route Details Reset Route Details Cover door to port - Add loading place Place …" at bounding box center [319, 167] width 227 height 582
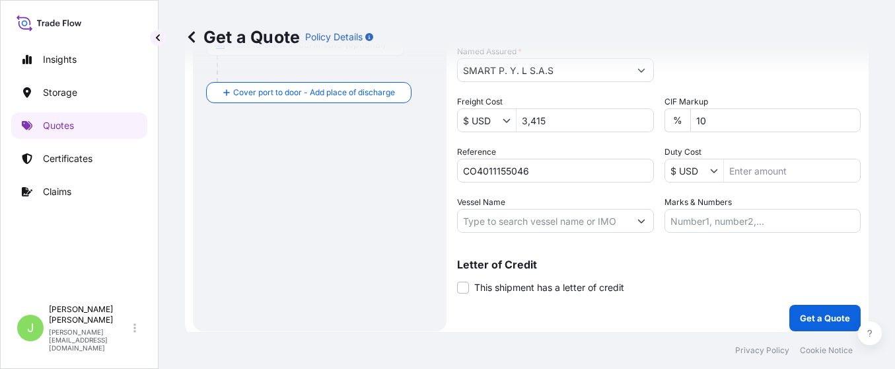
scroll to position [367, 0]
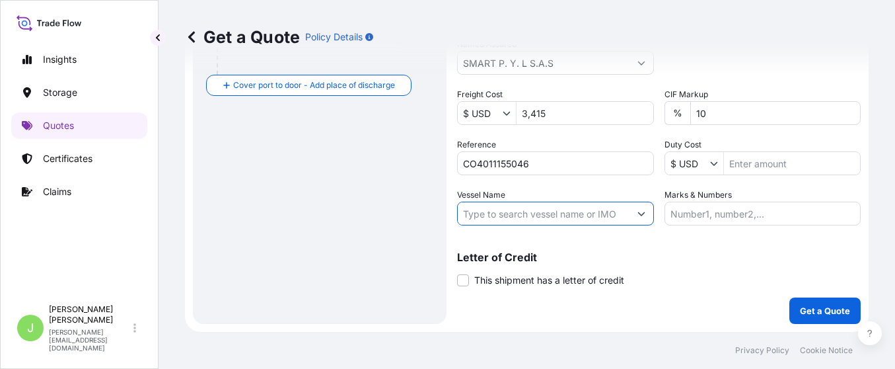
click at [575, 219] on input "Vessel Name" at bounding box center [544, 214] width 172 height 24
click at [497, 219] on input "Vessel Name" at bounding box center [544, 214] width 172 height 24
paste input "ONE [PERSON_NAME]524E"
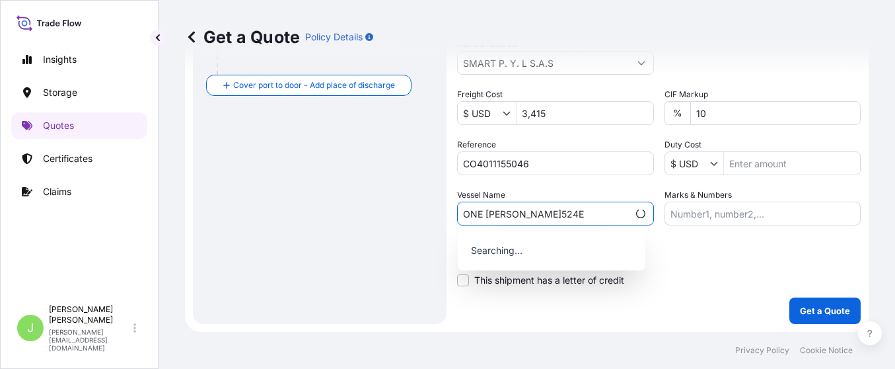
drag, startPoint x: 538, startPoint y: 217, endPoint x: 804, endPoint y: 186, distance: 268.1
click at [558, 221] on input "ONE [PERSON_NAME]524E" at bounding box center [543, 214] width 170 height 24
type input "ONE COLUMBA // V.524E"
click at [596, 211] on input "Marks & Numbers" at bounding box center [763, 214] width 197 height 24
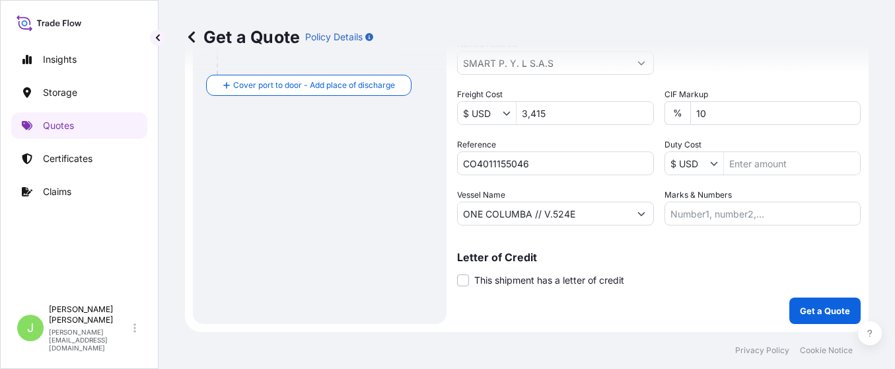
click at [596, 205] on input "Marks & Numbers" at bounding box center [763, 214] width 197 height 24
paste input "CSHSE0433189"
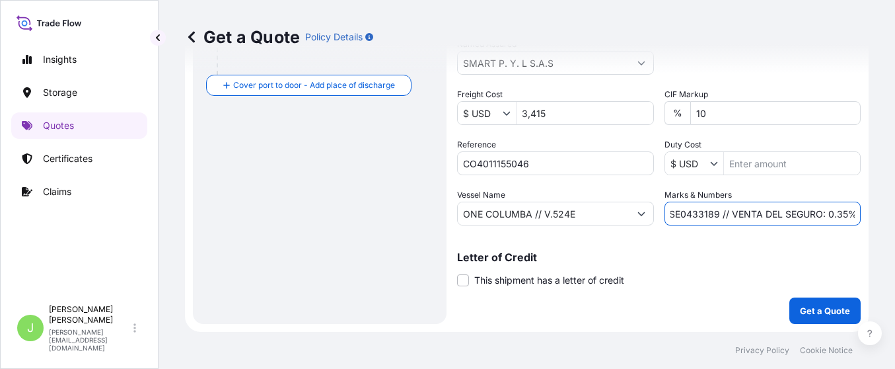
scroll to position [0, 29]
type input "CSHSE0433189 // VENTA DEL SEGURO: 0.35%"
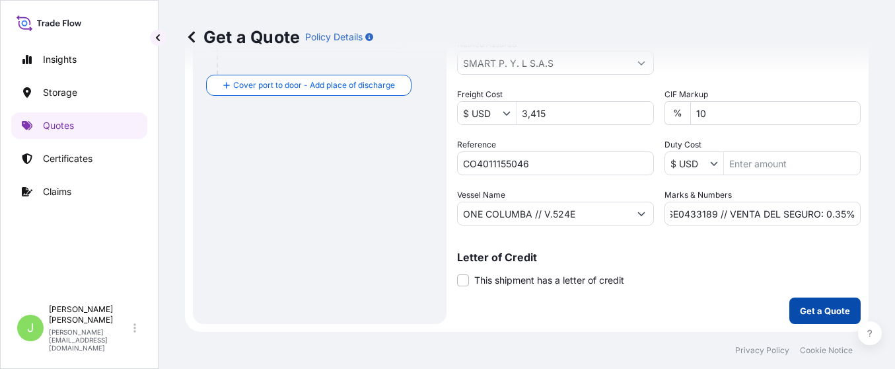
click at [596, 245] on p "Get a Quote" at bounding box center [825, 310] width 50 height 13
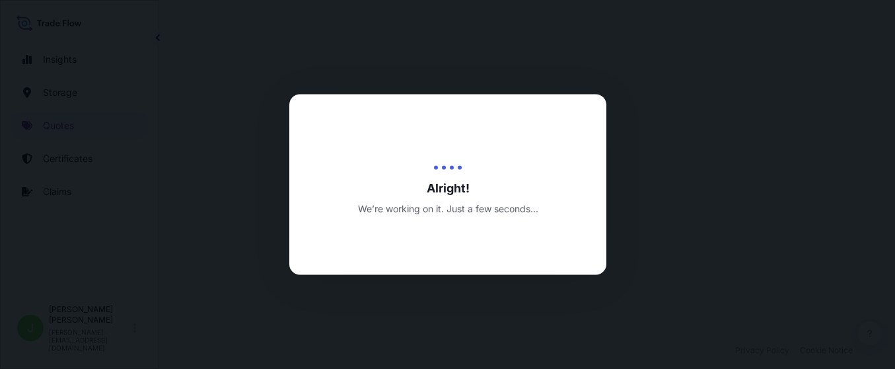
select select "Water"
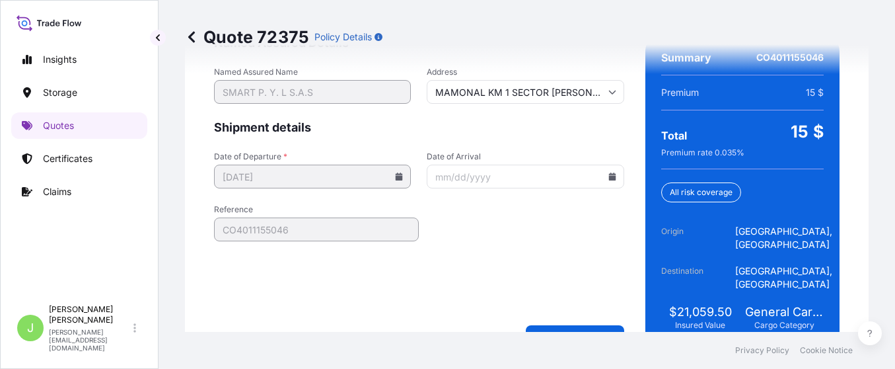
scroll to position [2183, 0]
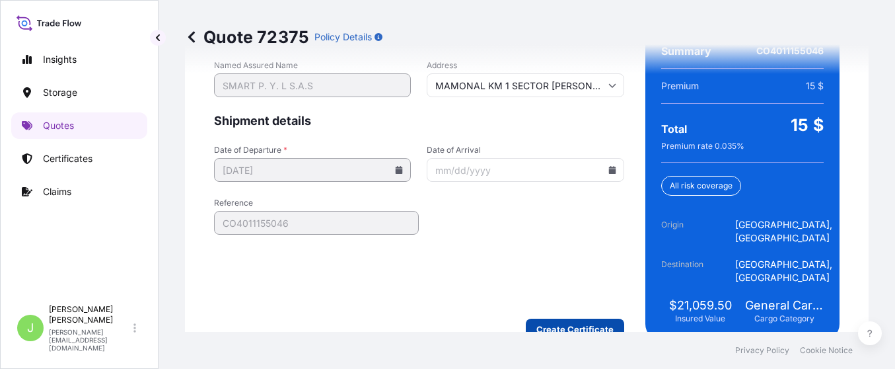
type input "MAMONAL KM 1 SECTOR [PERSON_NAME]° 7C 39 CENTRO LOGISTICOBLOC PORT 1 OFICINA 23…"
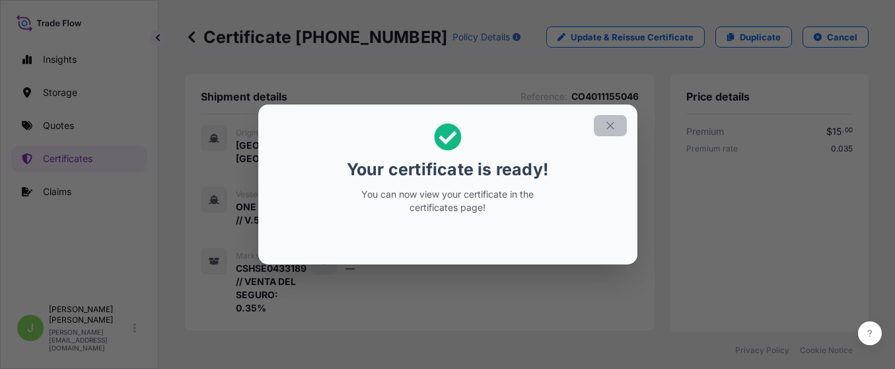
click at [596, 122] on icon "button" at bounding box center [611, 126] width 12 height 12
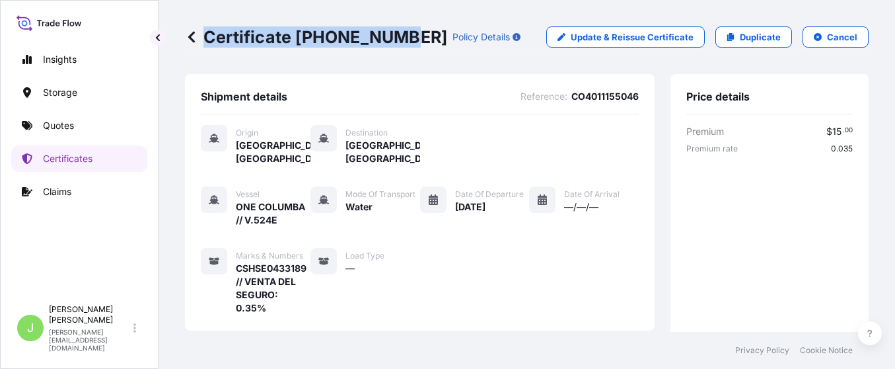
drag, startPoint x: 203, startPoint y: 34, endPoint x: 395, endPoint y: 40, distance: 191.7
click at [395, 40] on p "Certificate [PHONE_NUMBER]" at bounding box center [316, 36] width 262 height 21
copy p "Certificate [PHONE_NUMBER]"
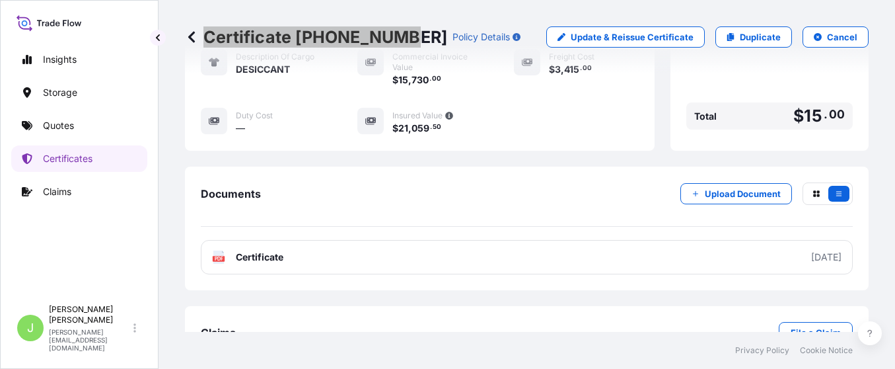
scroll to position [475, 0]
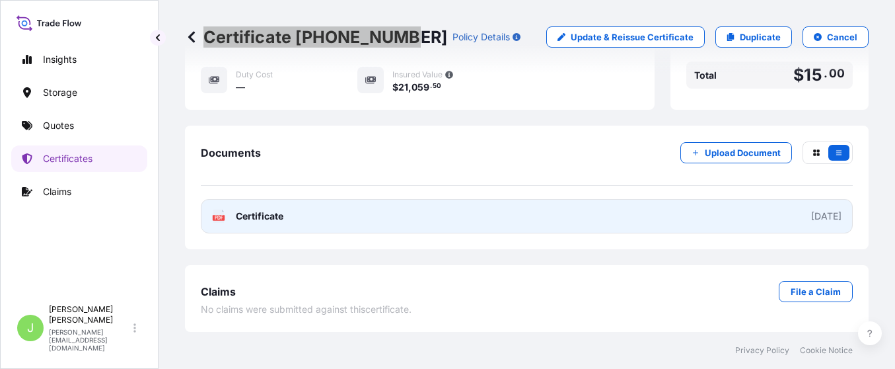
click at [318, 217] on link "PDF Certificate [DATE]" at bounding box center [527, 216] width 652 height 34
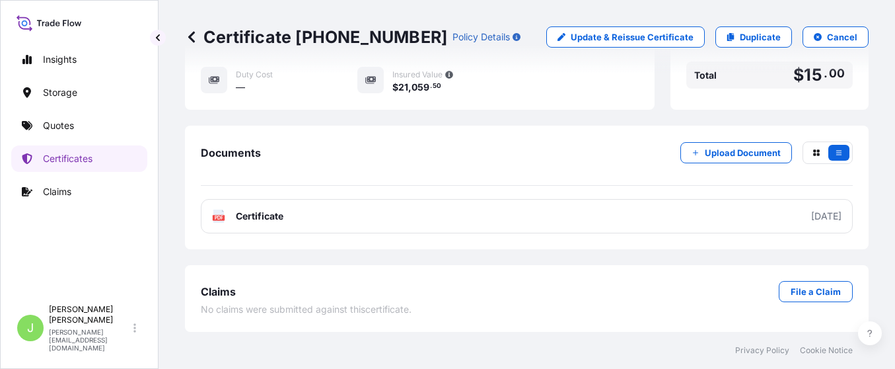
click at [371, 153] on div "Documents Upload Document" at bounding box center [527, 163] width 652 height 44
